Goal: Task Accomplishment & Management: Use online tool/utility

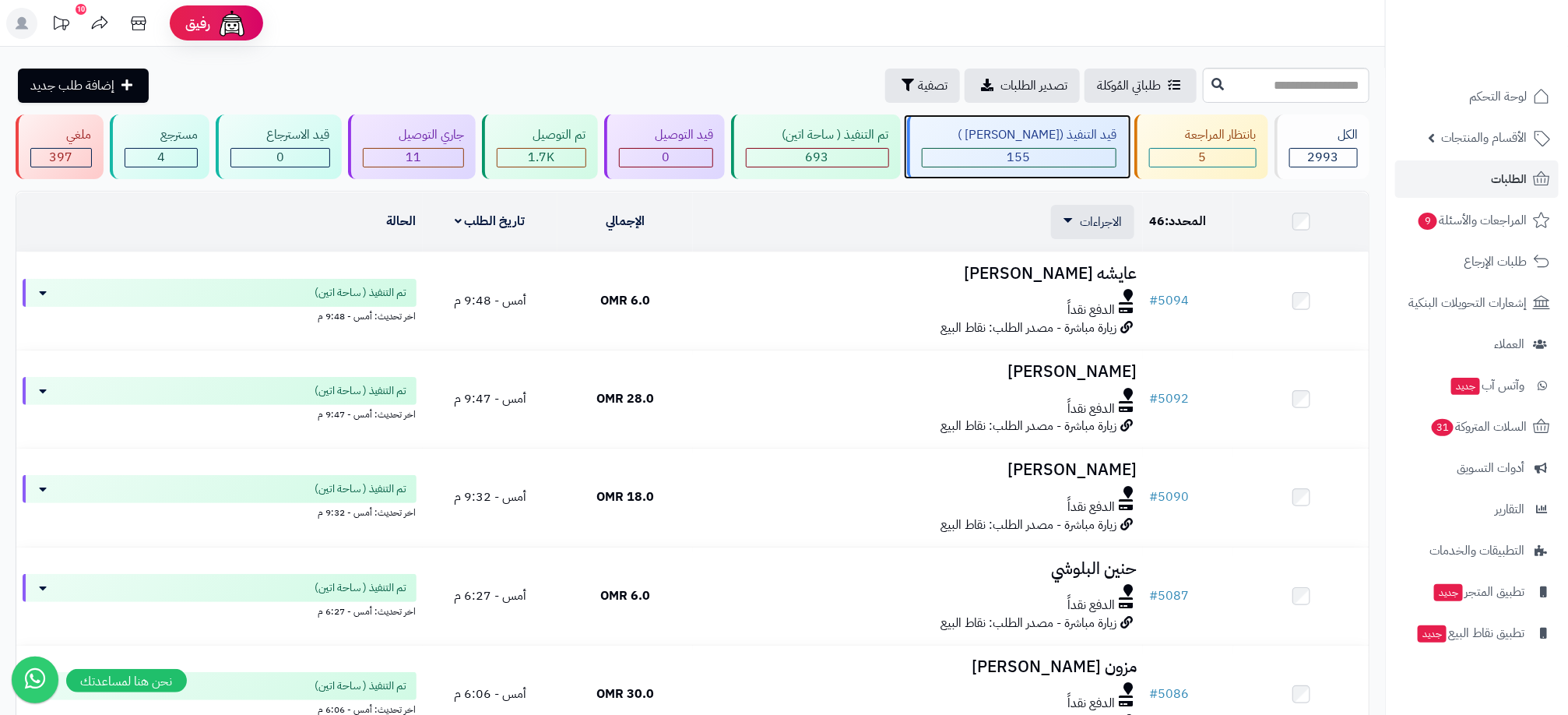
click at [974, 157] on div "155" at bounding box center [1020, 157] width 194 height 18
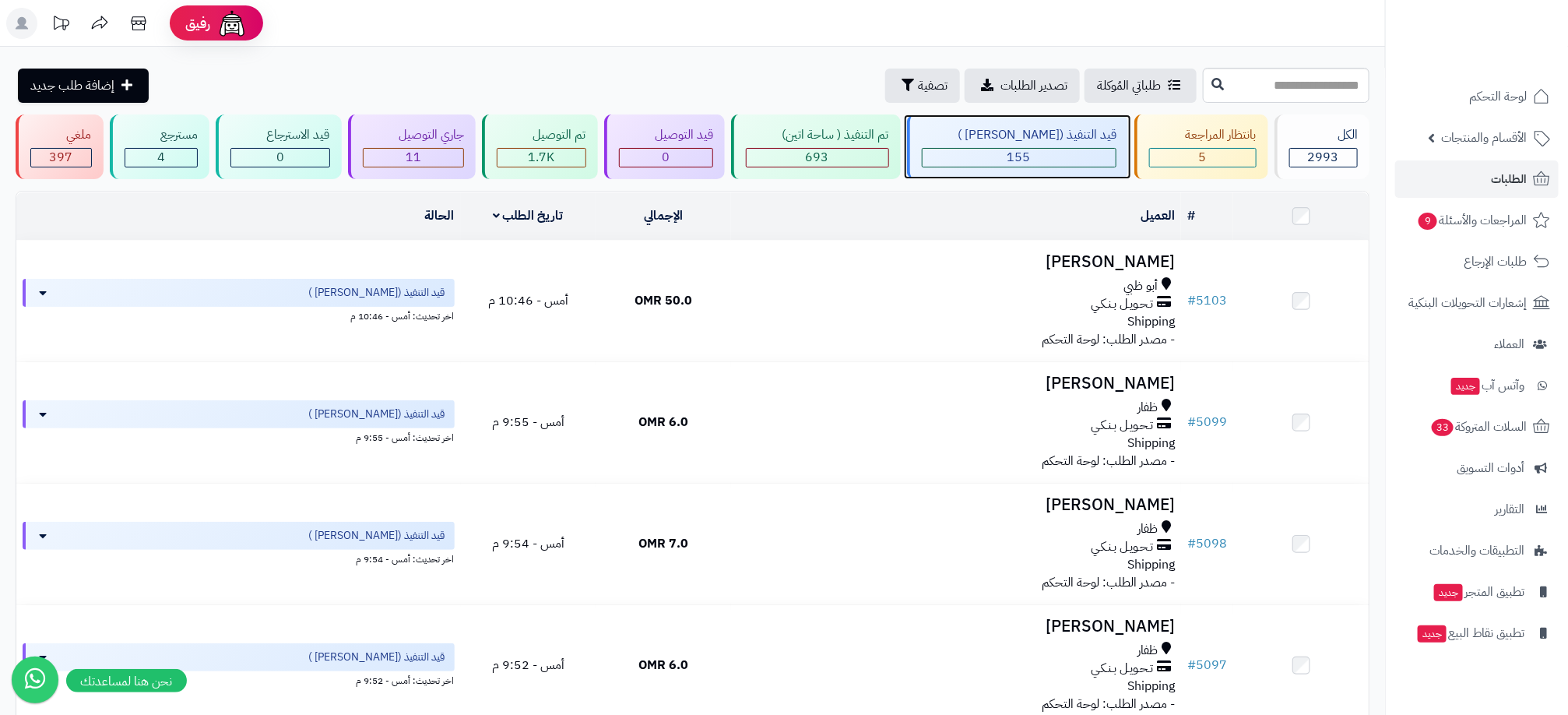
click at [1024, 157] on span "155" at bounding box center [1020, 157] width 23 height 19
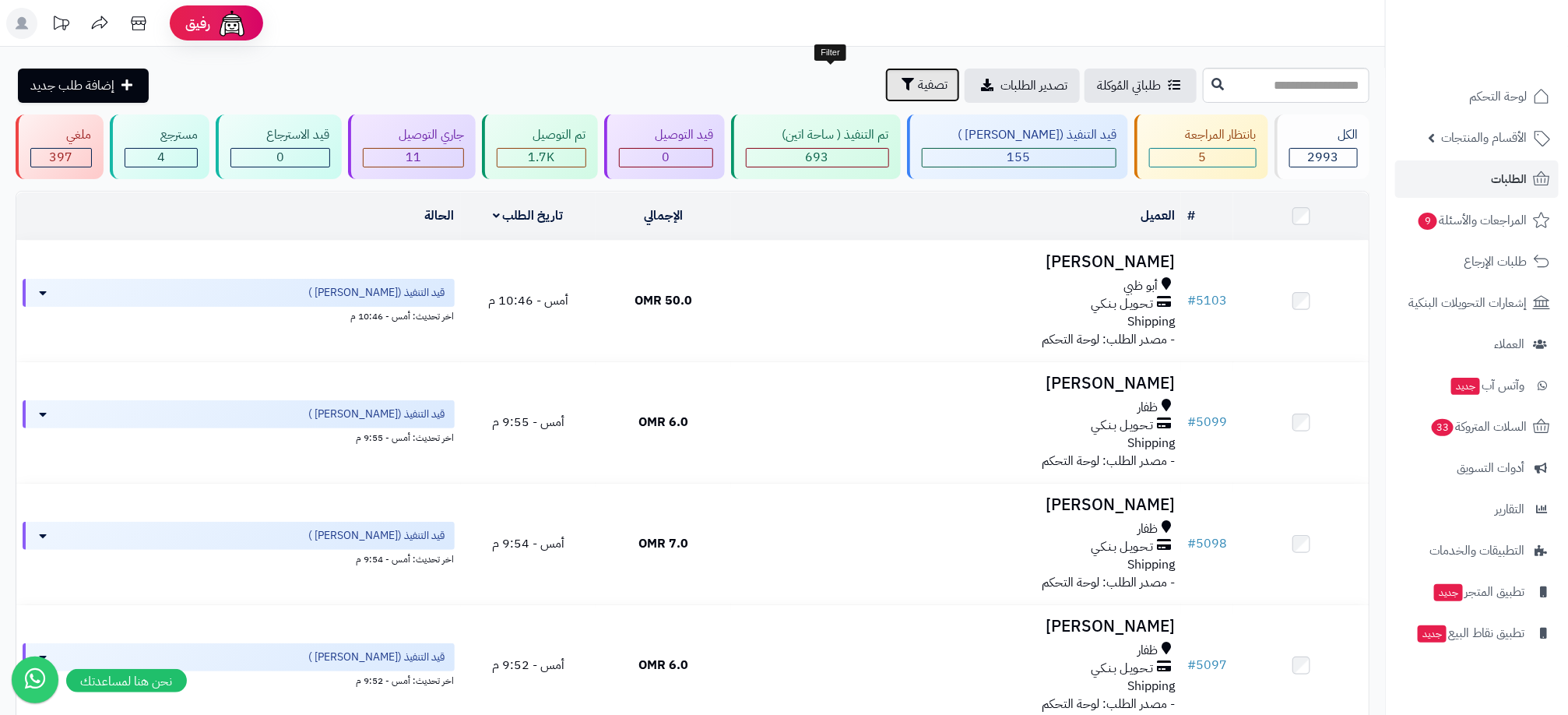
click at [885, 95] on button "تصفية" at bounding box center [922, 84] width 75 height 34
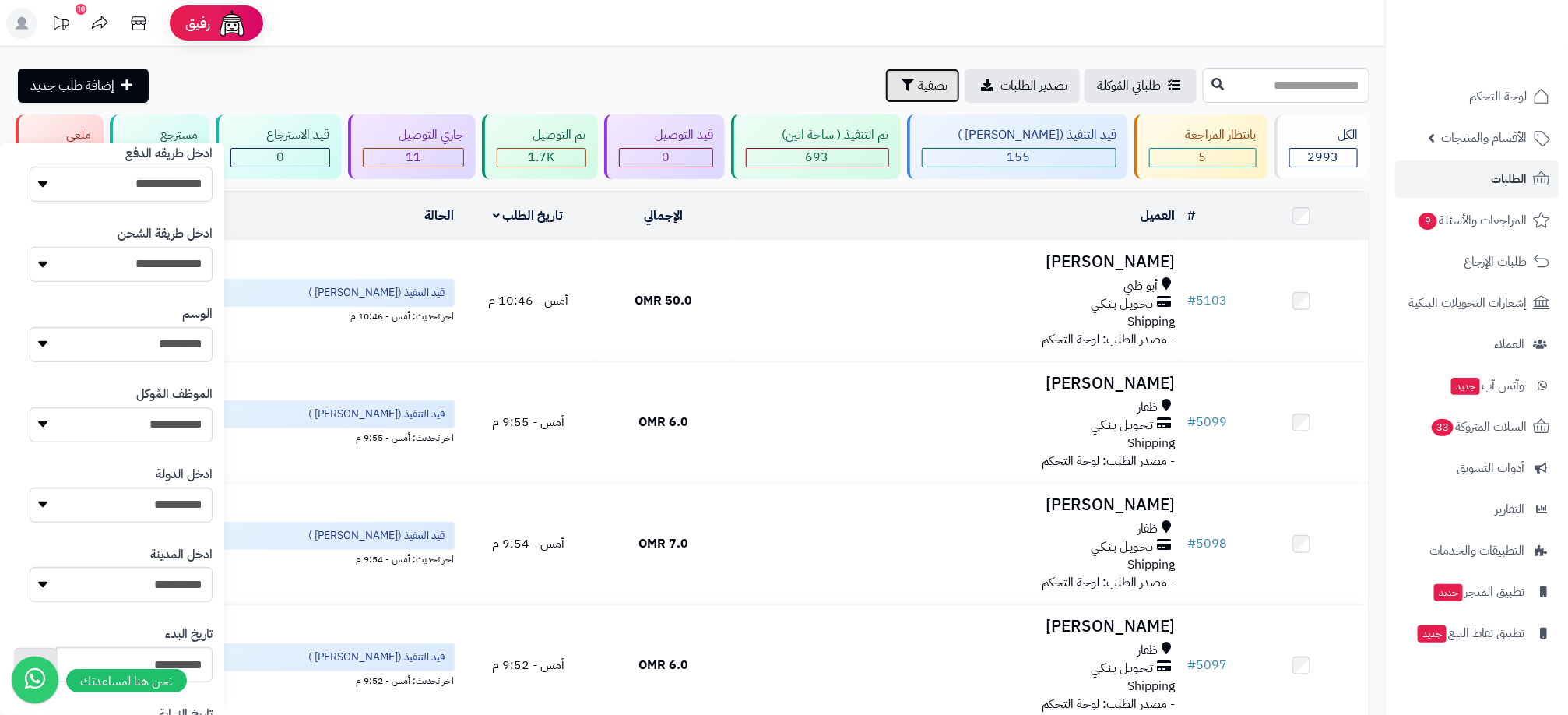
scroll to position [603, 0]
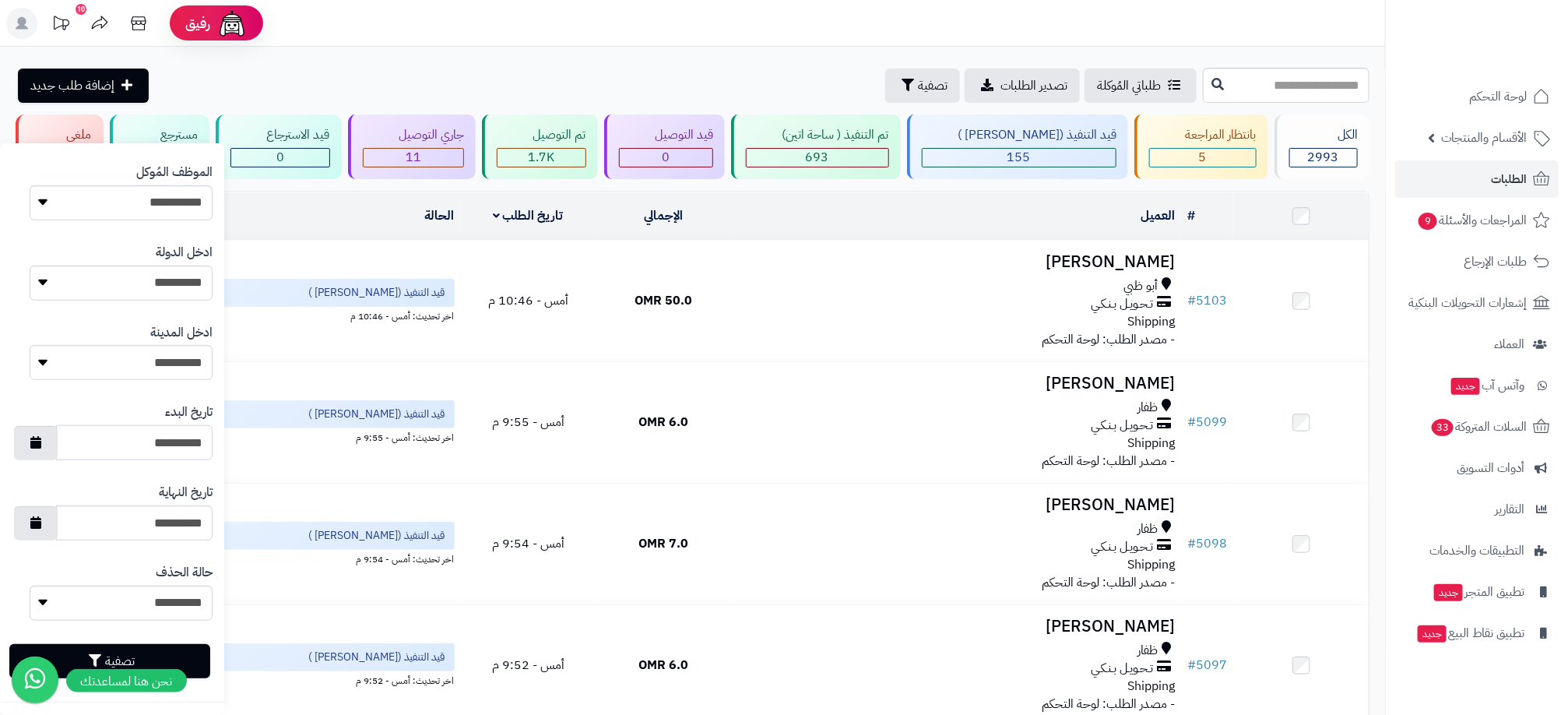
click at [202, 445] on input "**********" at bounding box center [134, 443] width 156 height 35
type input "**********"
click at [187, 655] on button "تصفية" at bounding box center [110, 659] width 201 height 34
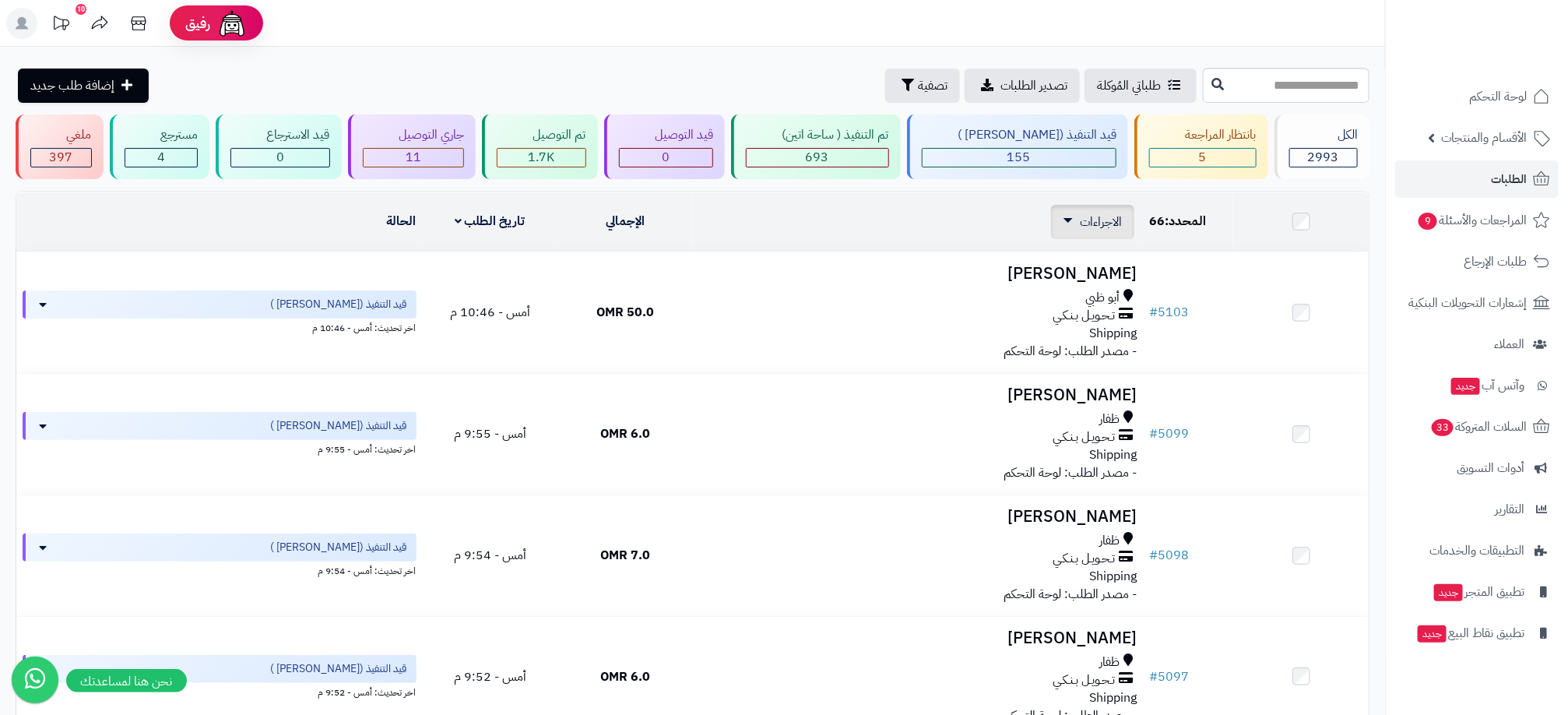
click at [1092, 218] on span "الاجراءات" at bounding box center [1101, 221] width 42 height 19
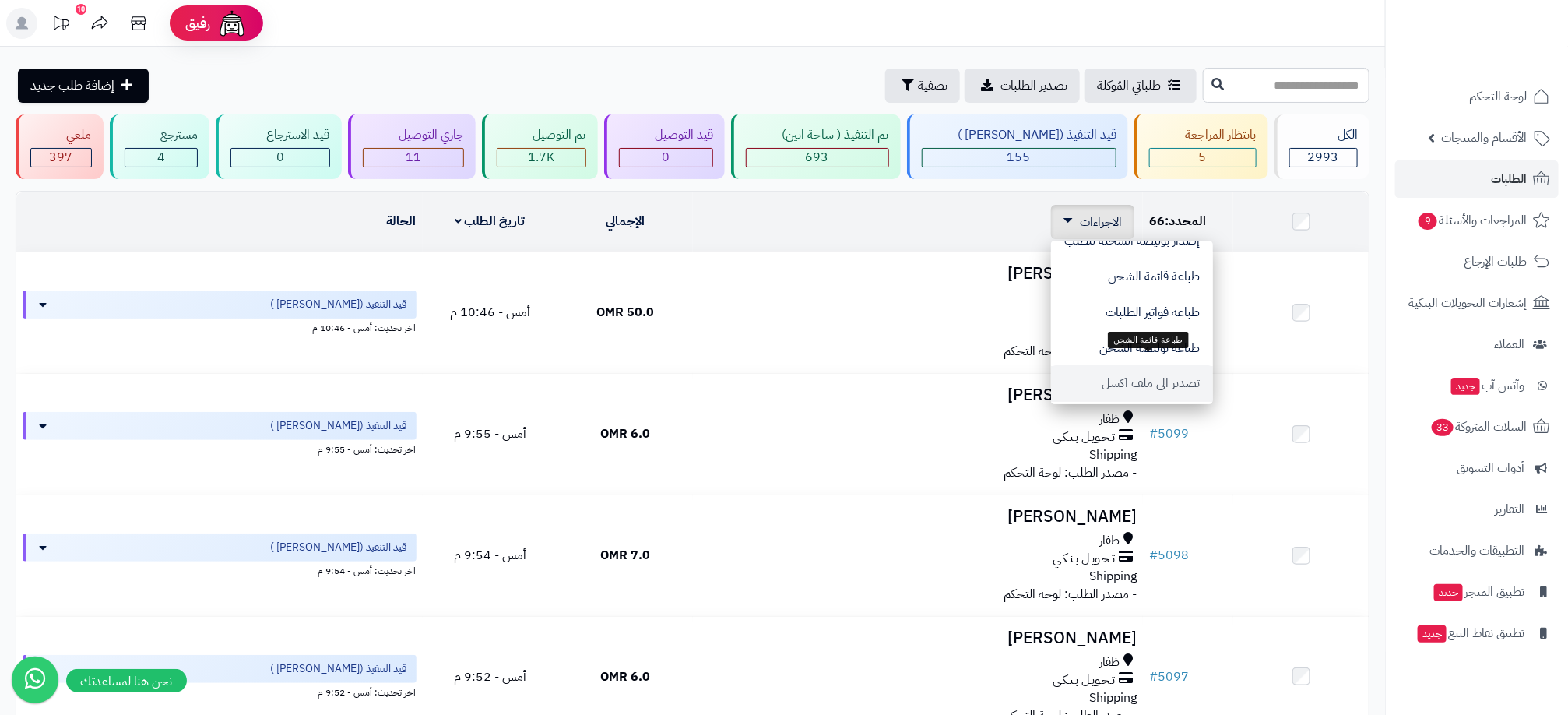
scroll to position [137, 0]
click at [1120, 350] on button "تصدير الى ملف اكسل" at bounding box center [1132, 345] width 162 height 36
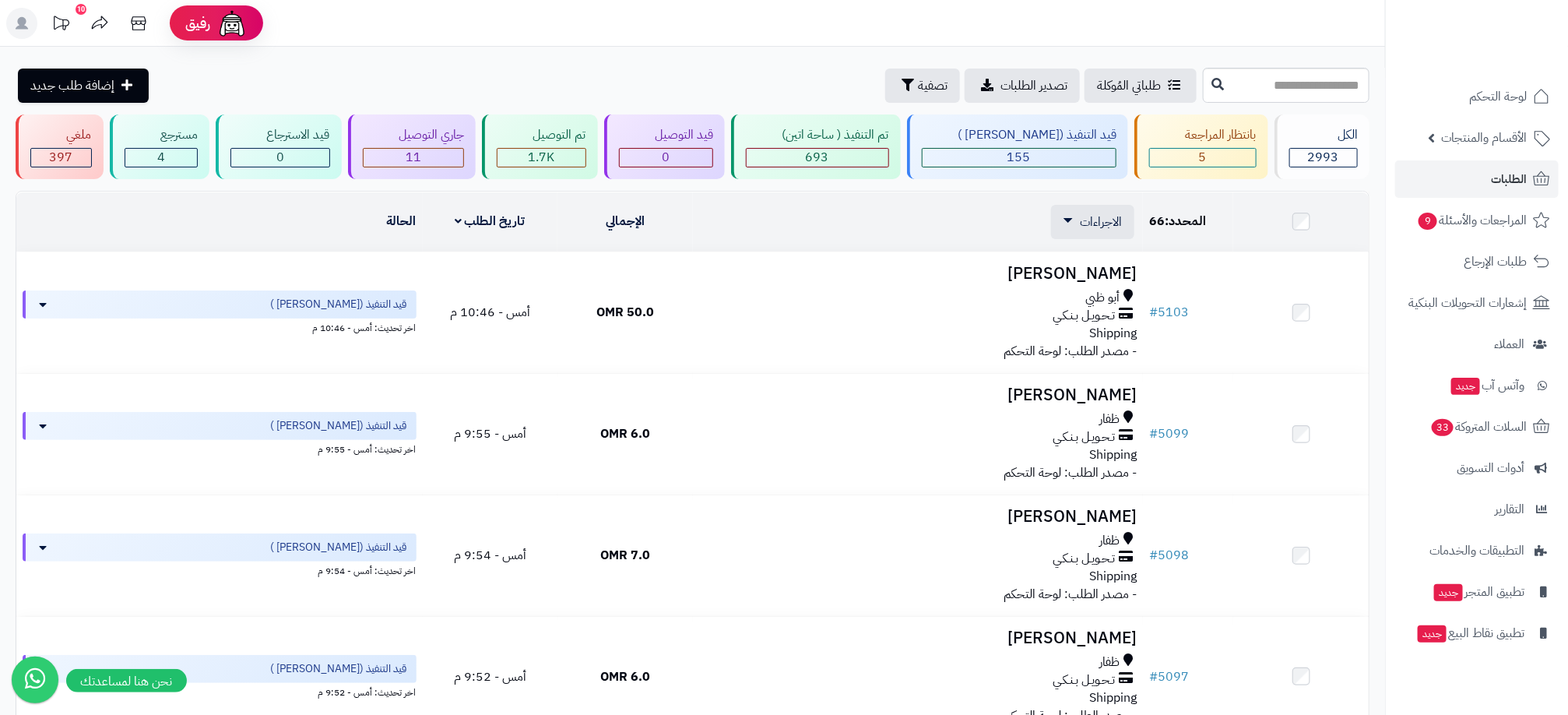
click at [664, 71] on div "طلباتي المُوكلة تصدير الطلبات تصفية إضافة طلب جديد" at bounding box center [607, 85] width 1184 height 34
drag, startPoint x: 846, startPoint y: 77, endPoint x: 832, endPoint y: 87, distance: 17.2
click at [918, 77] on span "تصفية" at bounding box center [933, 84] width 29 height 19
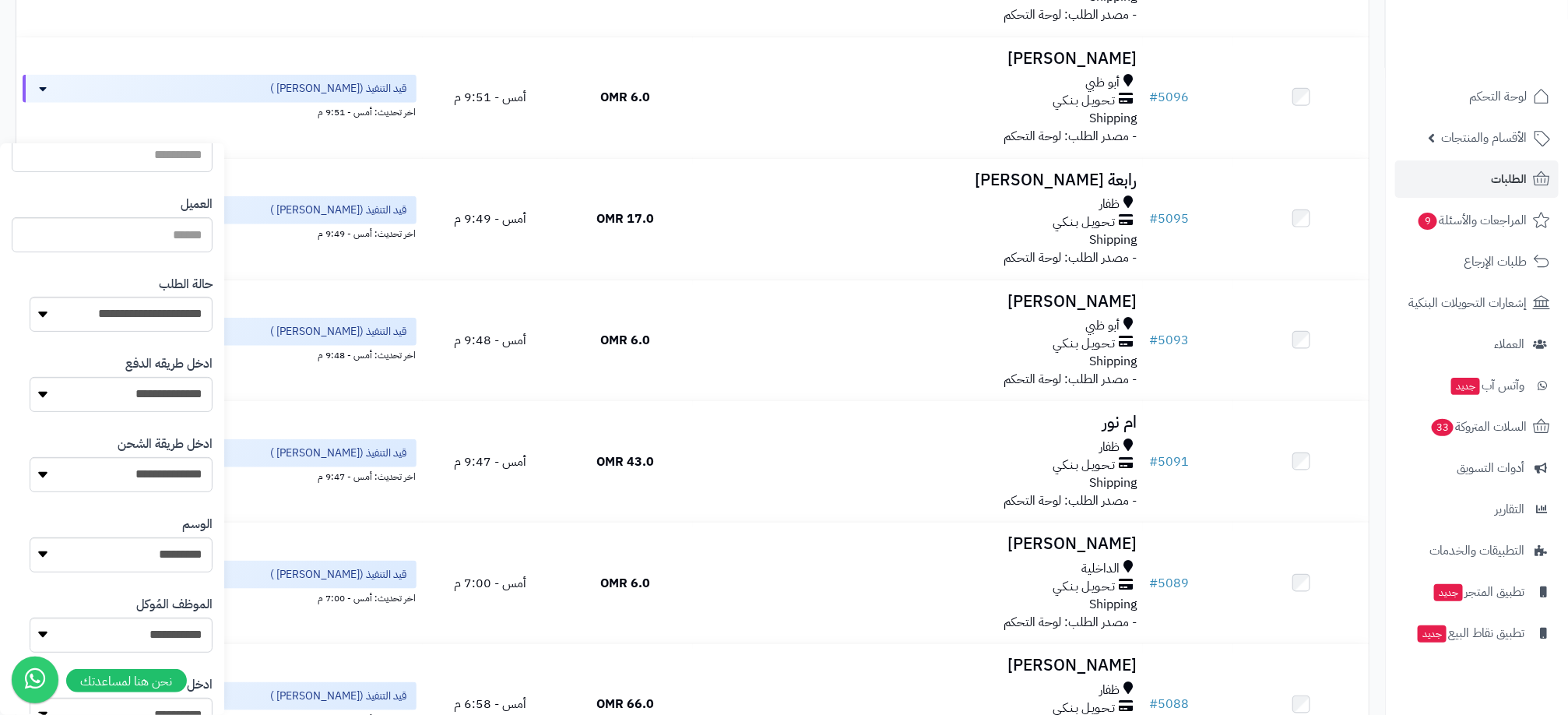
scroll to position [603, 0]
